Goal: Information Seeking & Learning: Learn about a topic

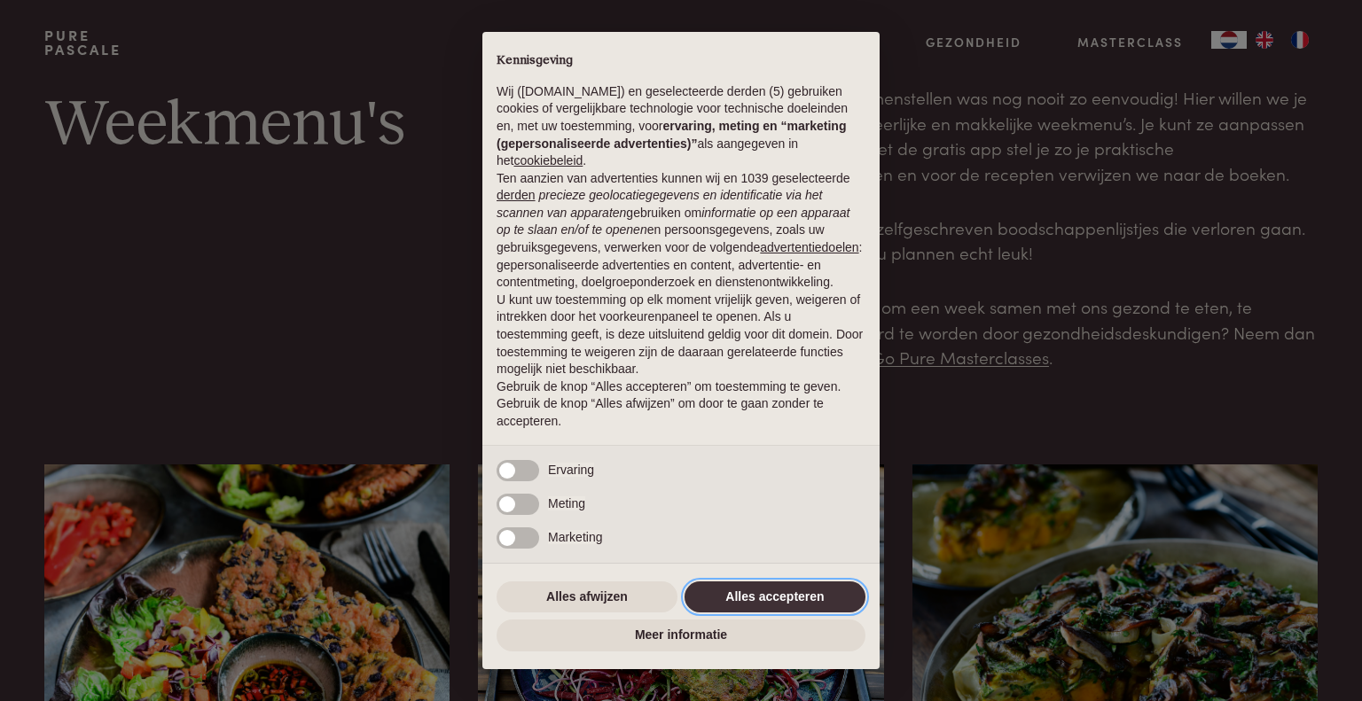
click at [799, 598] on button "Alles accepteren" at bounding box center [774, 598] width 181 height 32
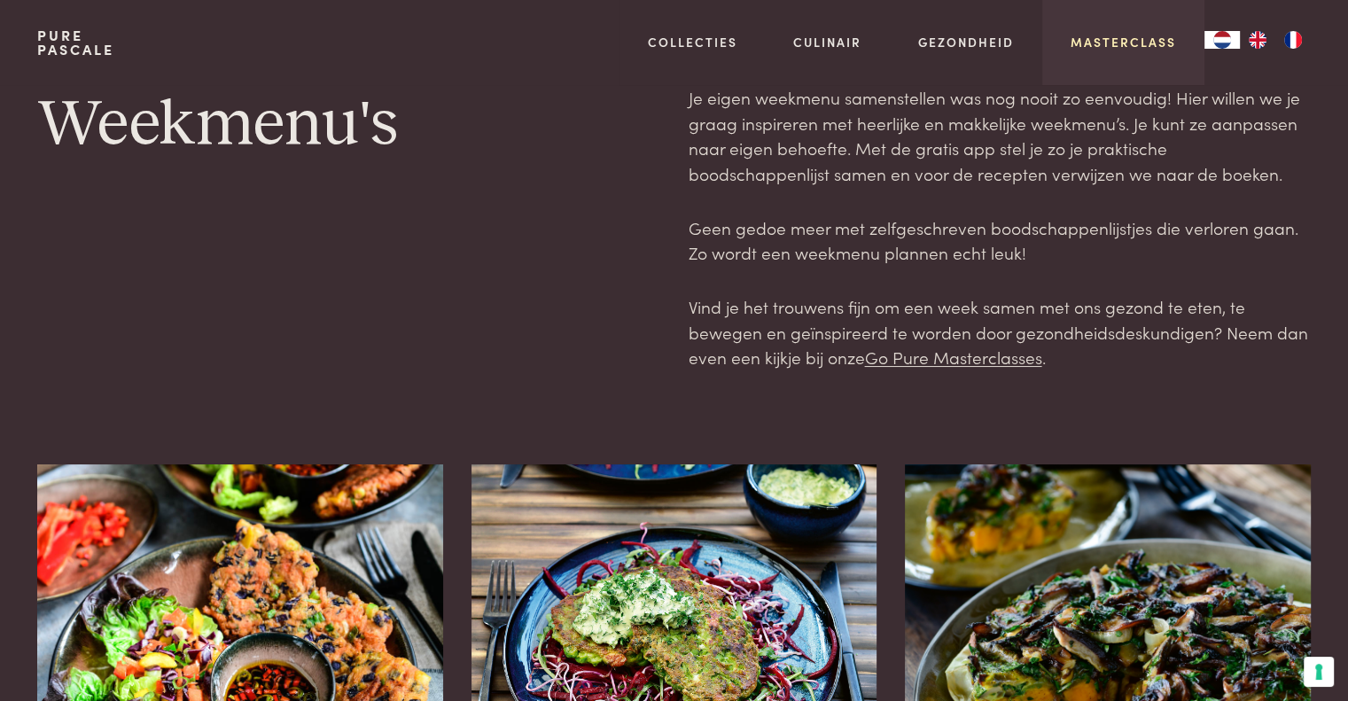
click at [1107, 40] on link "Masterclass" at bounding box center [1123, 42] width 105 height 19
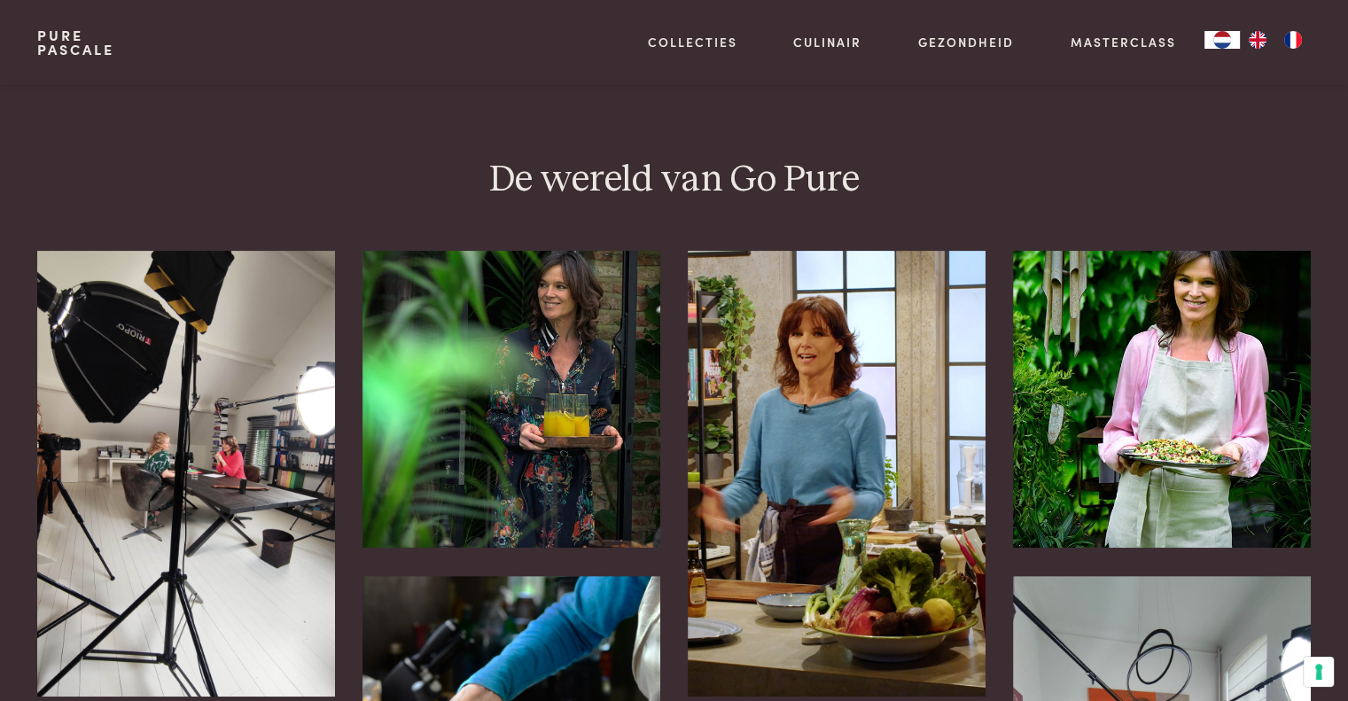
scroll to position [532, 0]
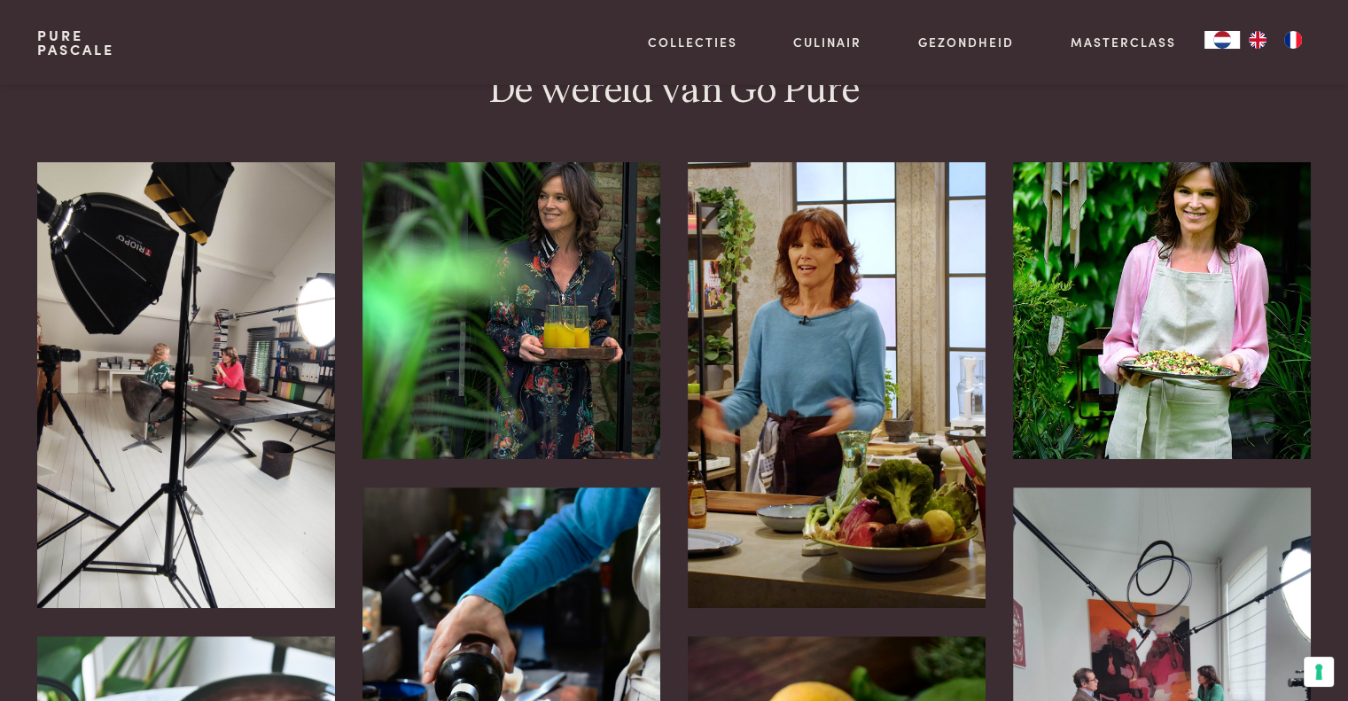
click at [1170, 332] on img at bounding box center [1161, 310] width 297 height 297
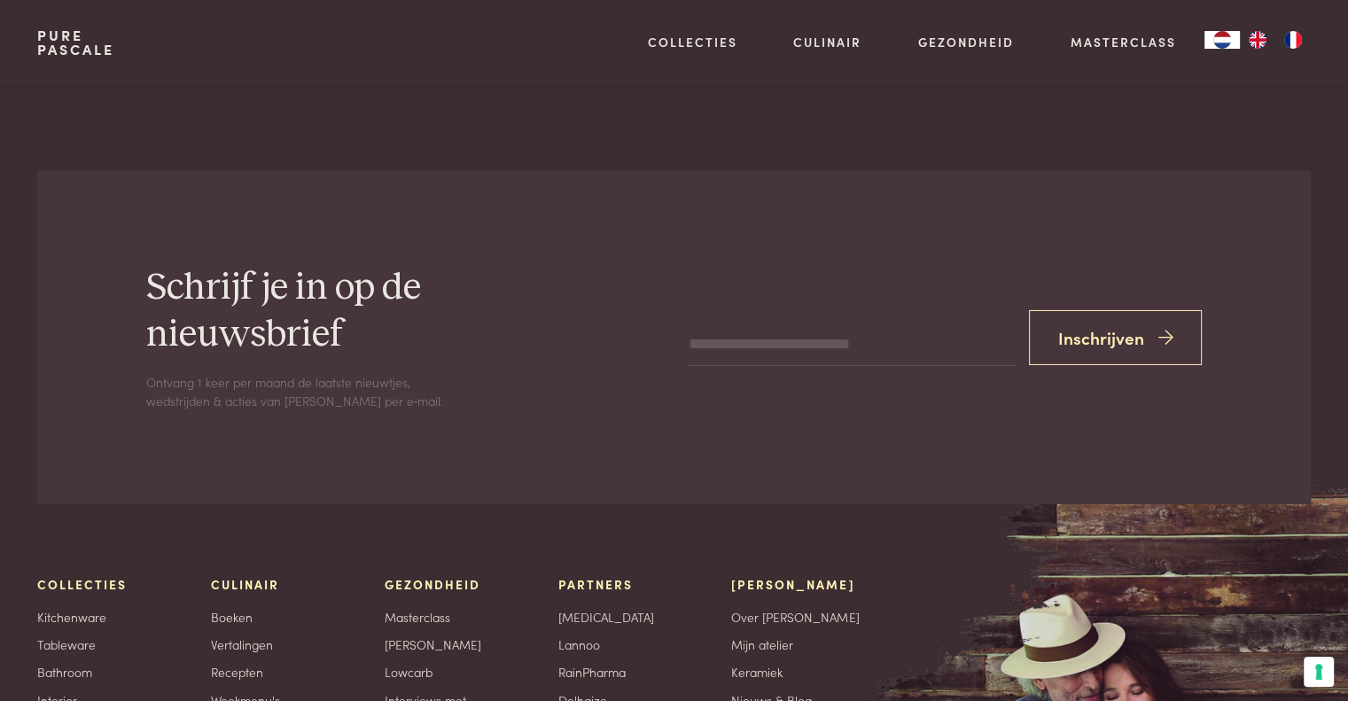
scroll to position [6117, 0]
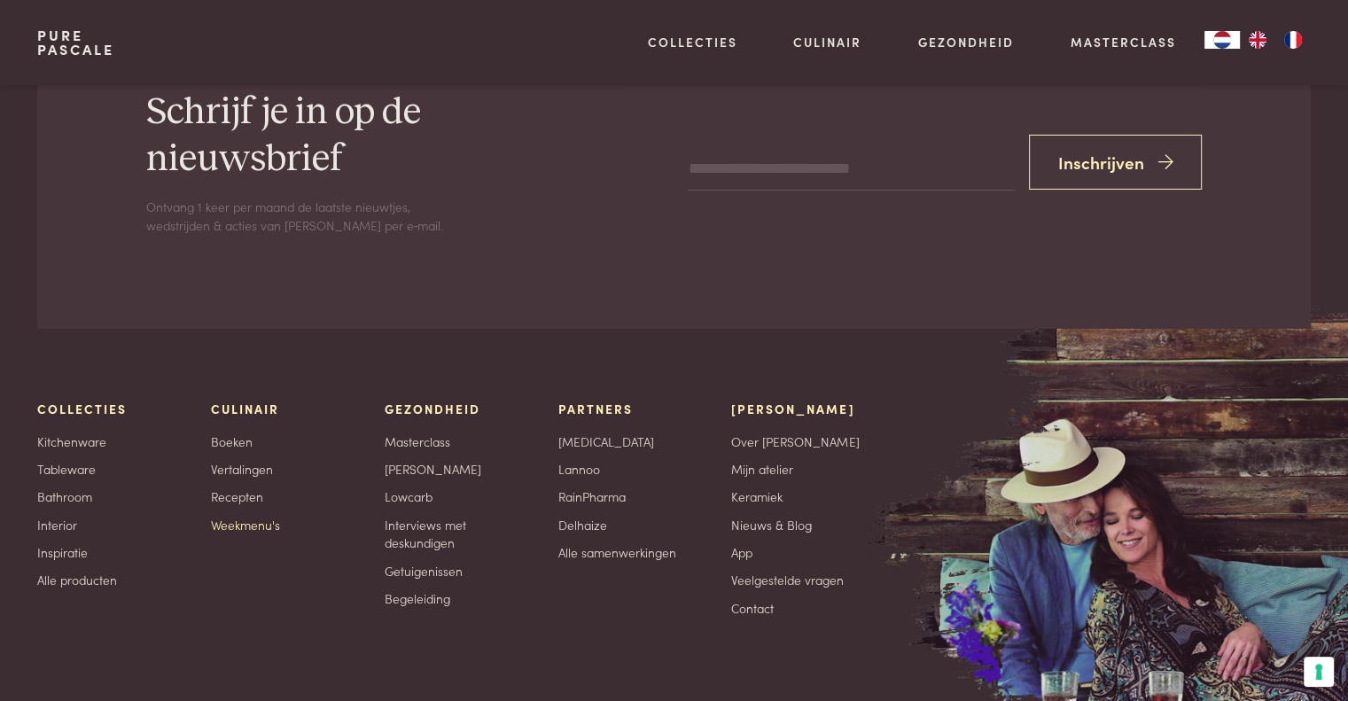
click at [254, 516] on link "Weekmenu's" at bounding box center [245, 525] width 69 height 19
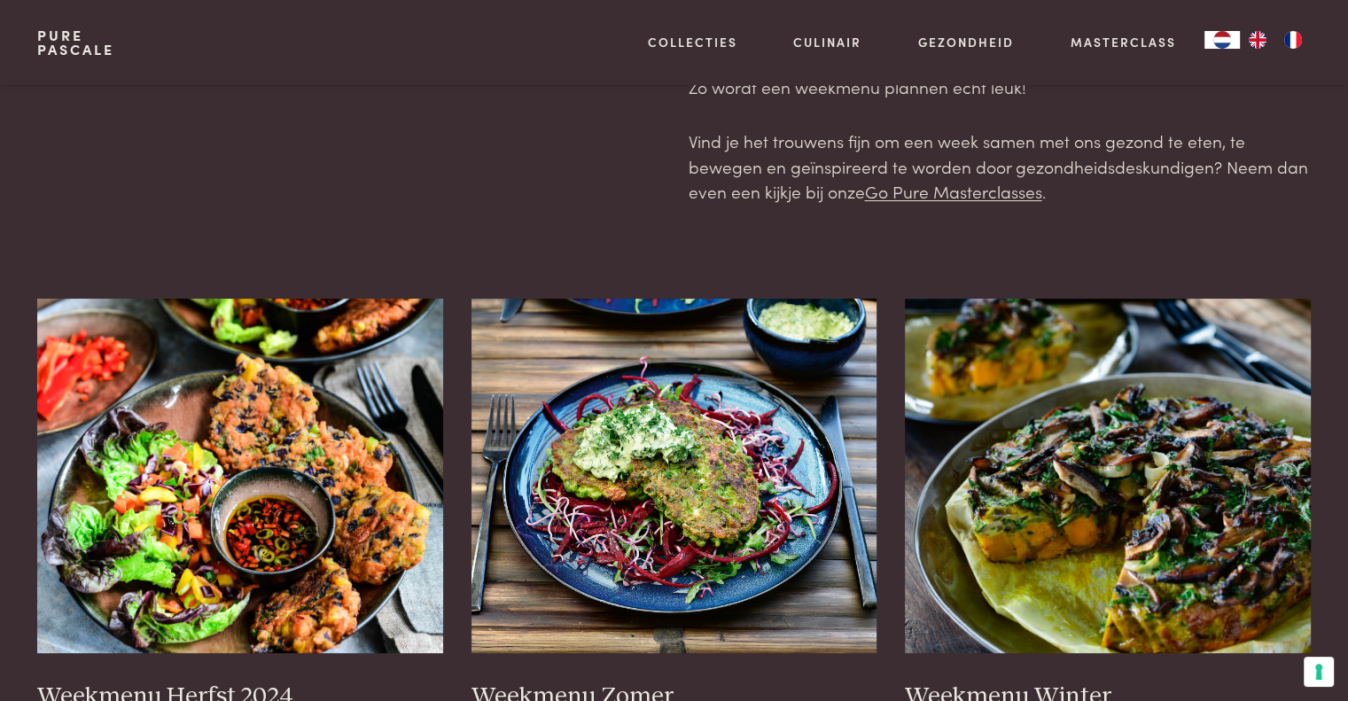
scroll to position [266, 0]
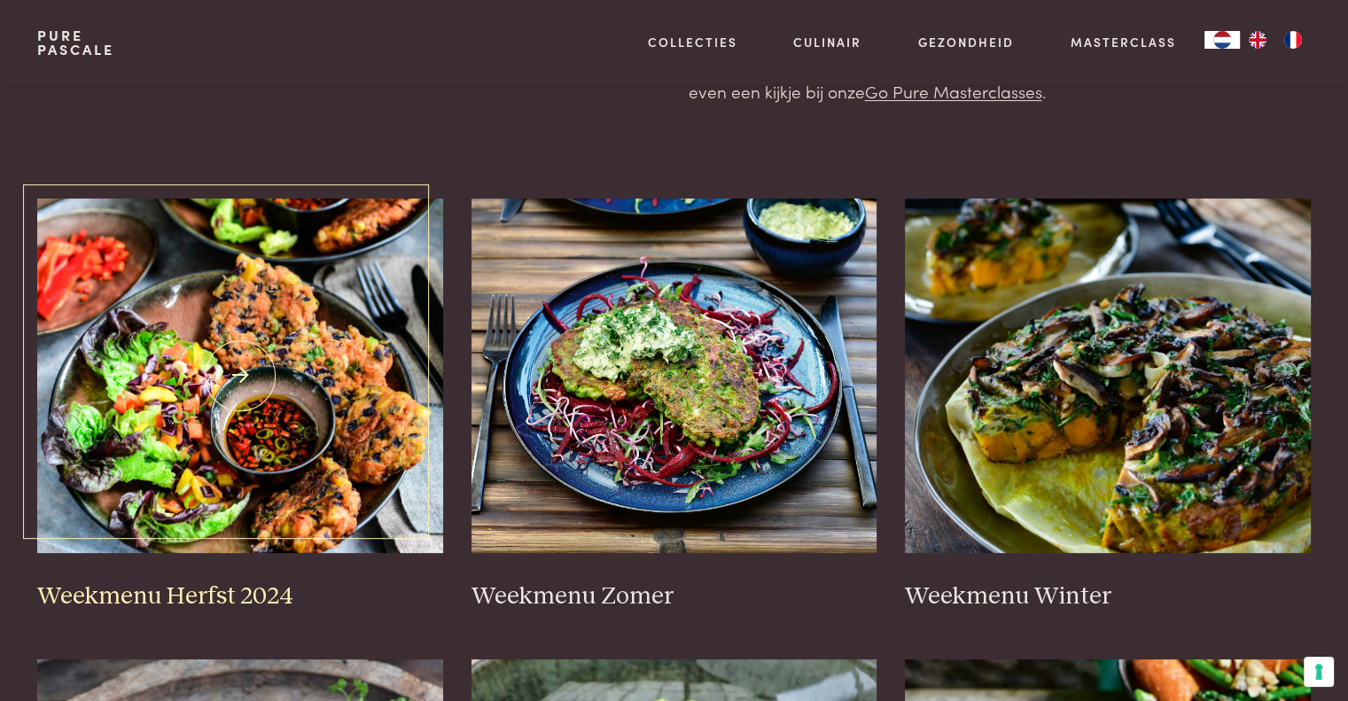
click at [164, 598] on h3 "Weekmenu Herfst 2024" at bounding box center [240, 597] width 406 height 31
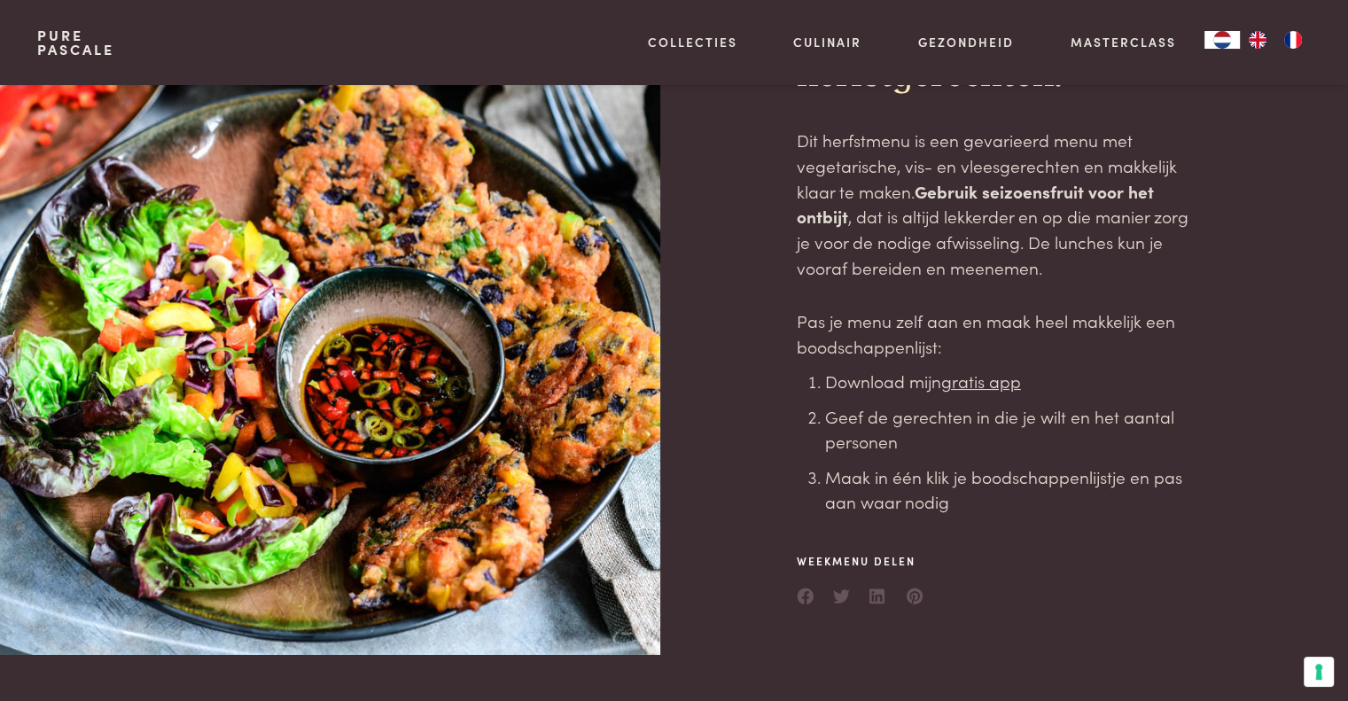
scroll to position [177, 0]
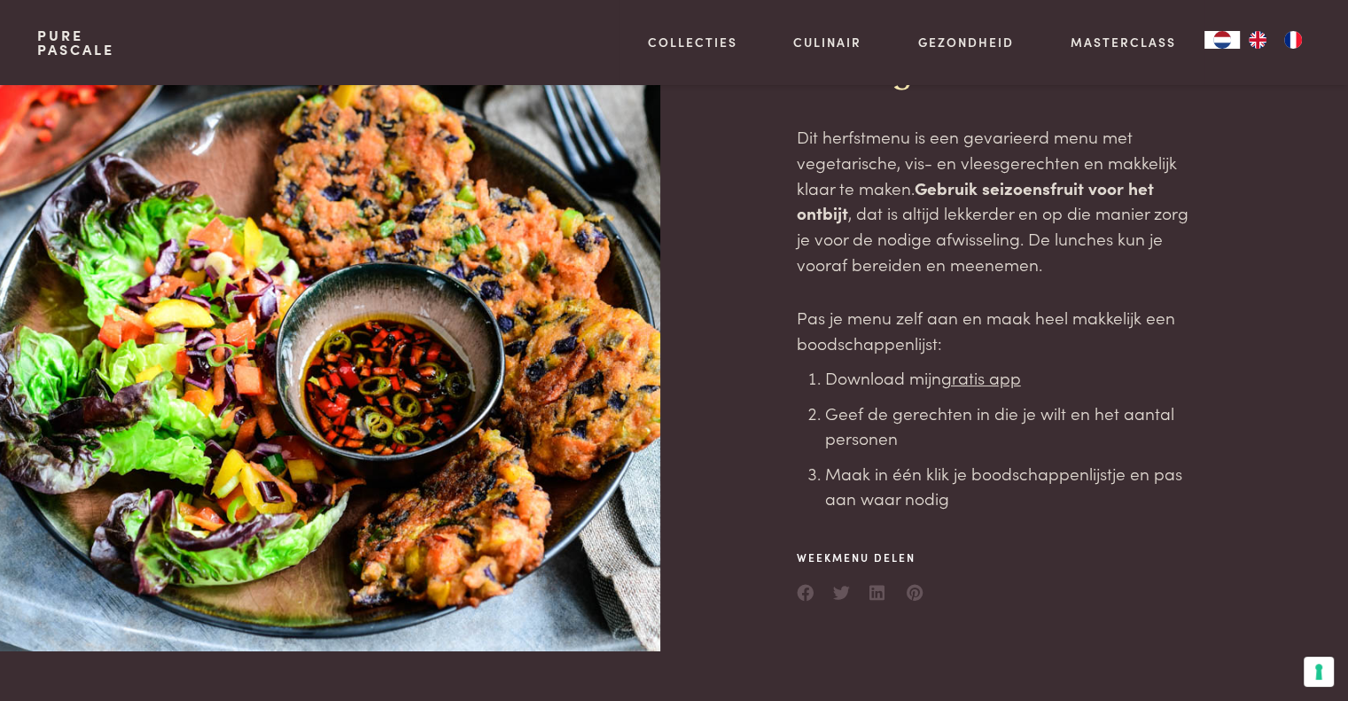
click at [1004, 383] on u "gratis app" at bounding box center [981, 377] width 80 height 24
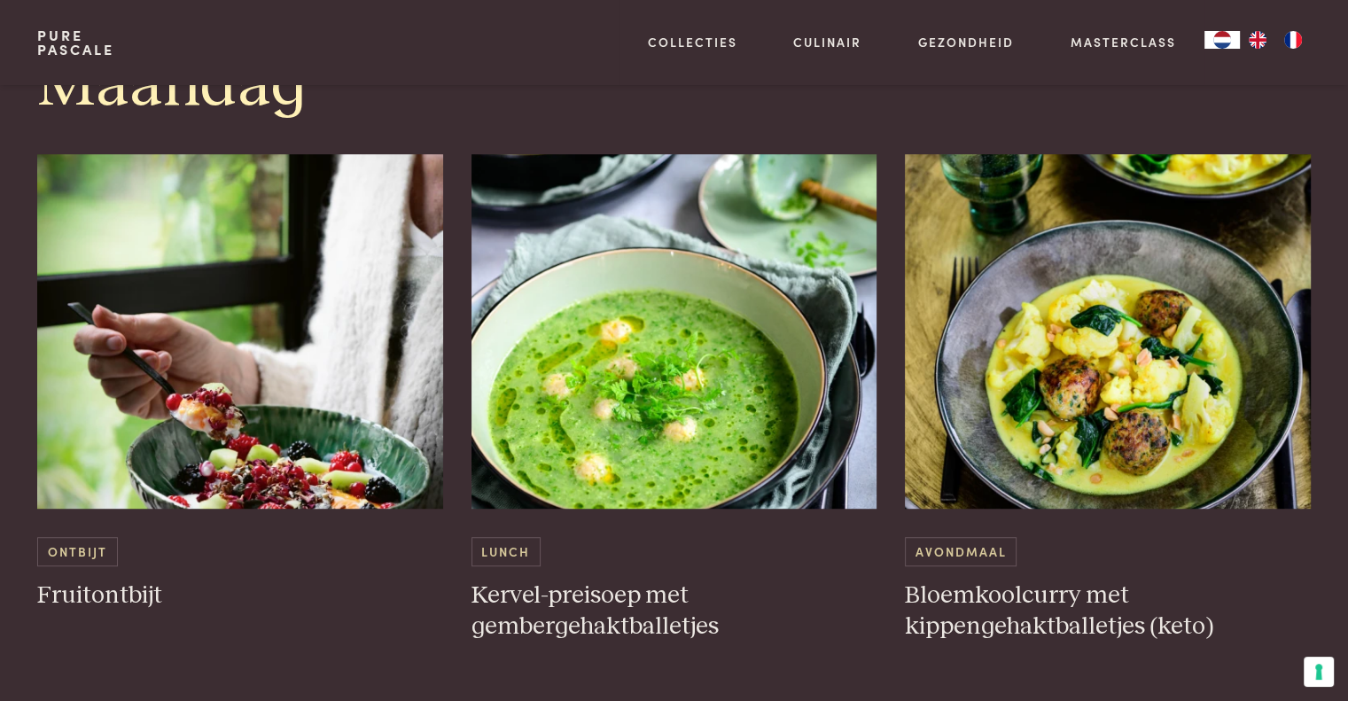
scroll to position [975, 0]
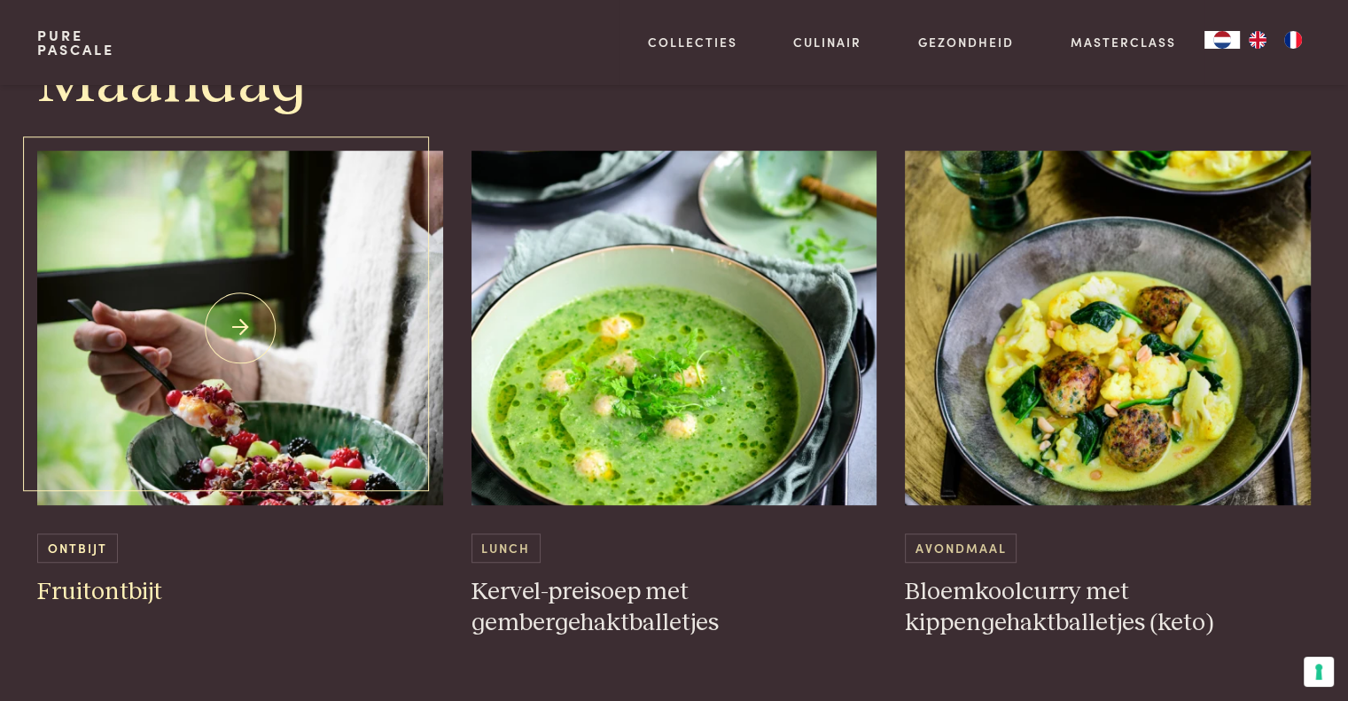
click at [73, 591] on h3 "Fruitontbijt" at bounding box center [240, 592] width 406 height 31
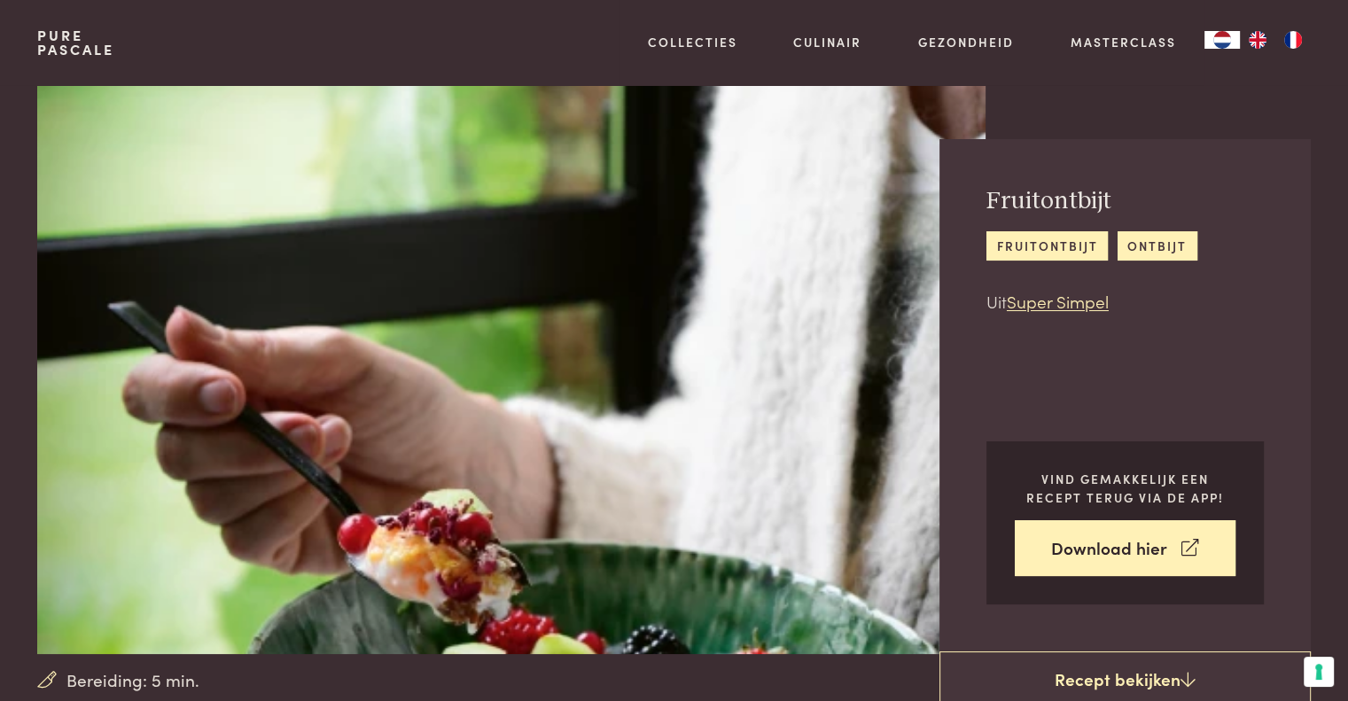
scroll to position [89, 0]
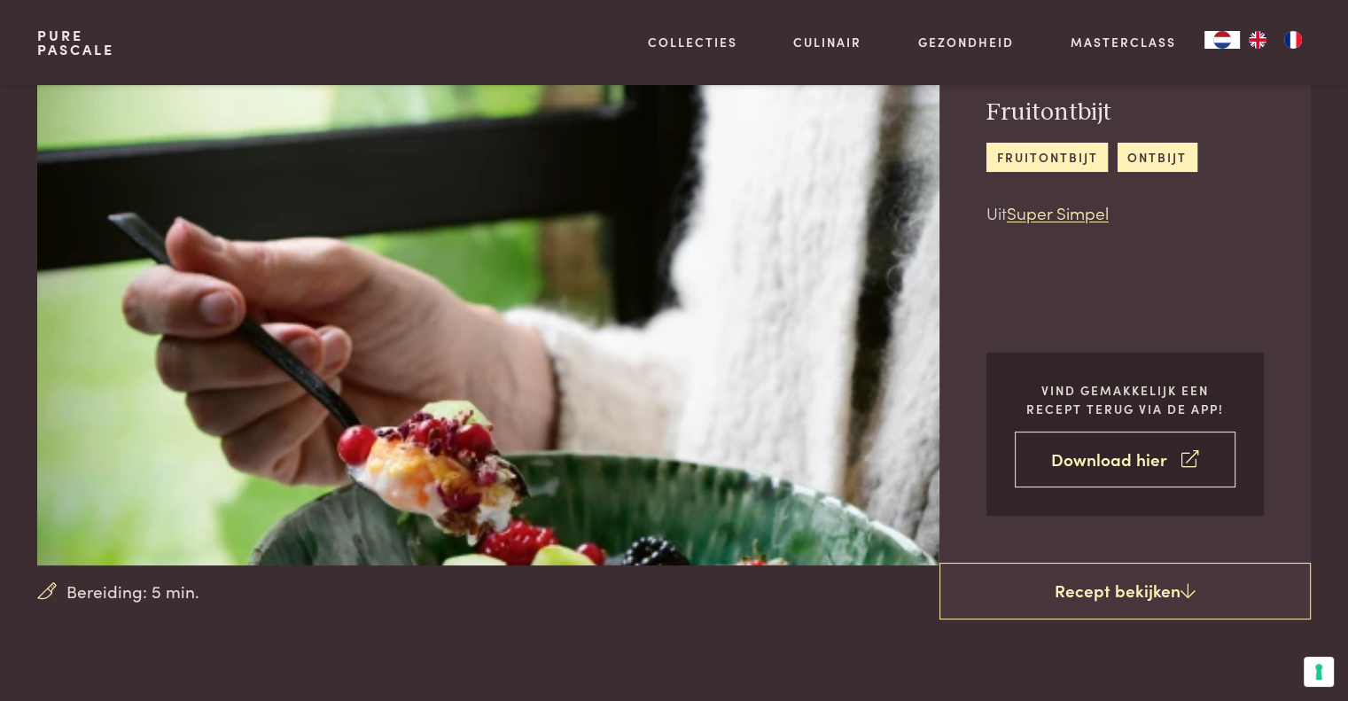
click at [1123, 470] on link "Download hier" at bounding box center [1125, 460] width 221 height 56
